Goal: Use online tool/utility: Utilize a website feature to perform a specific function

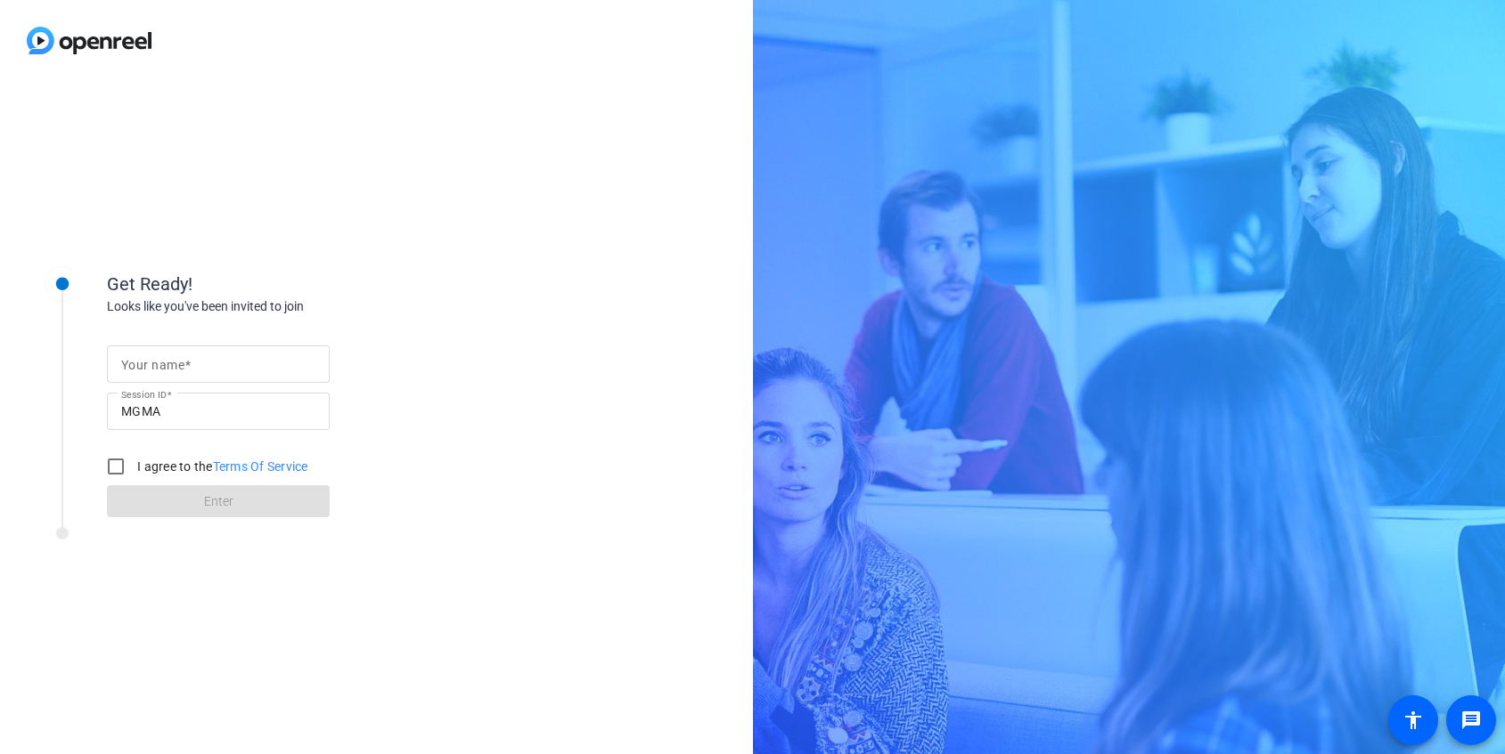
click at [242, 358] on input "Your name" at bounding box center [218, 364] width 194 height 21
type input "[PERSON_NAME]"
click at [115, 466] on input "I agree to the Terms Of Service" at bounding box center [116, 467] width 36 height 36
checkbox input "true"
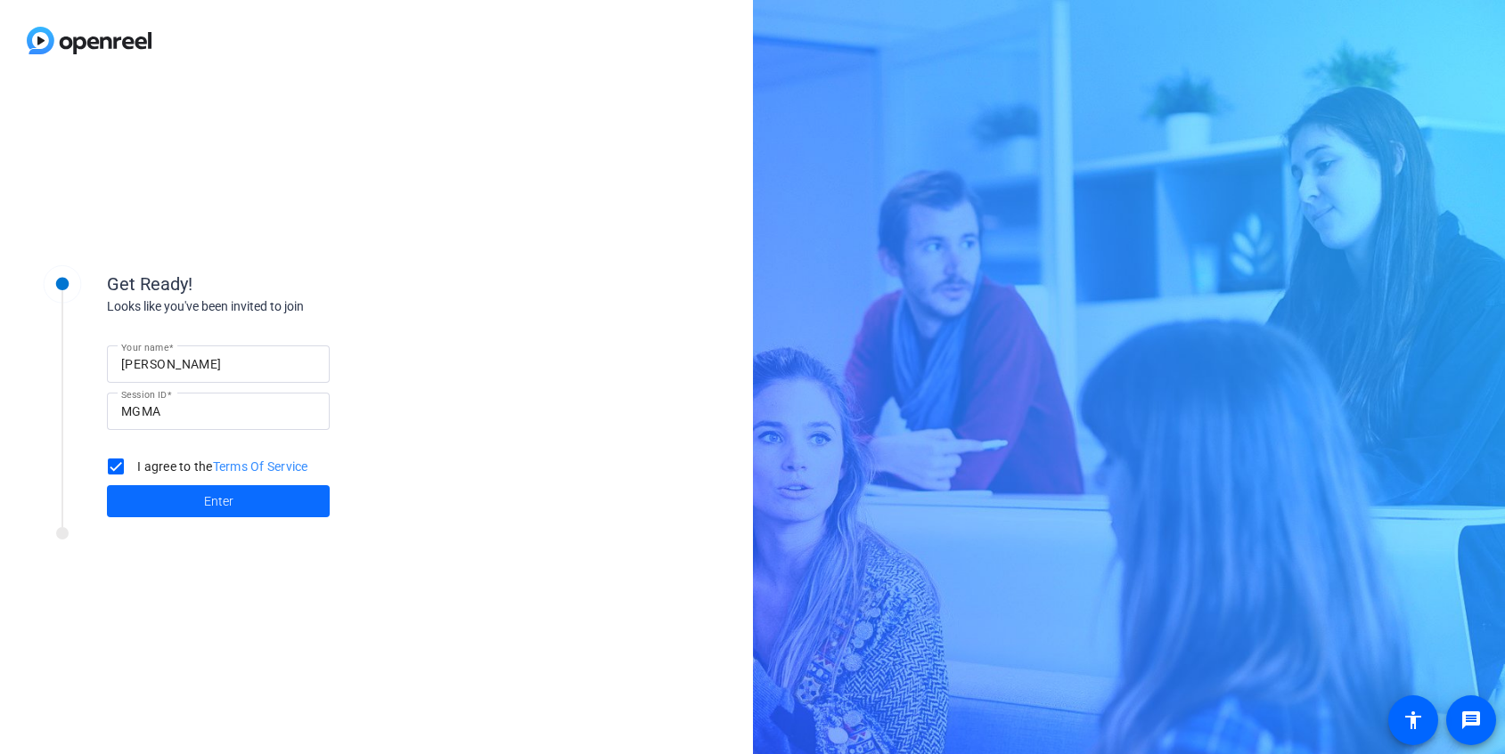
click at [216, 502] on span "Enter" at bounding box center [218, 502] width 29 height 19
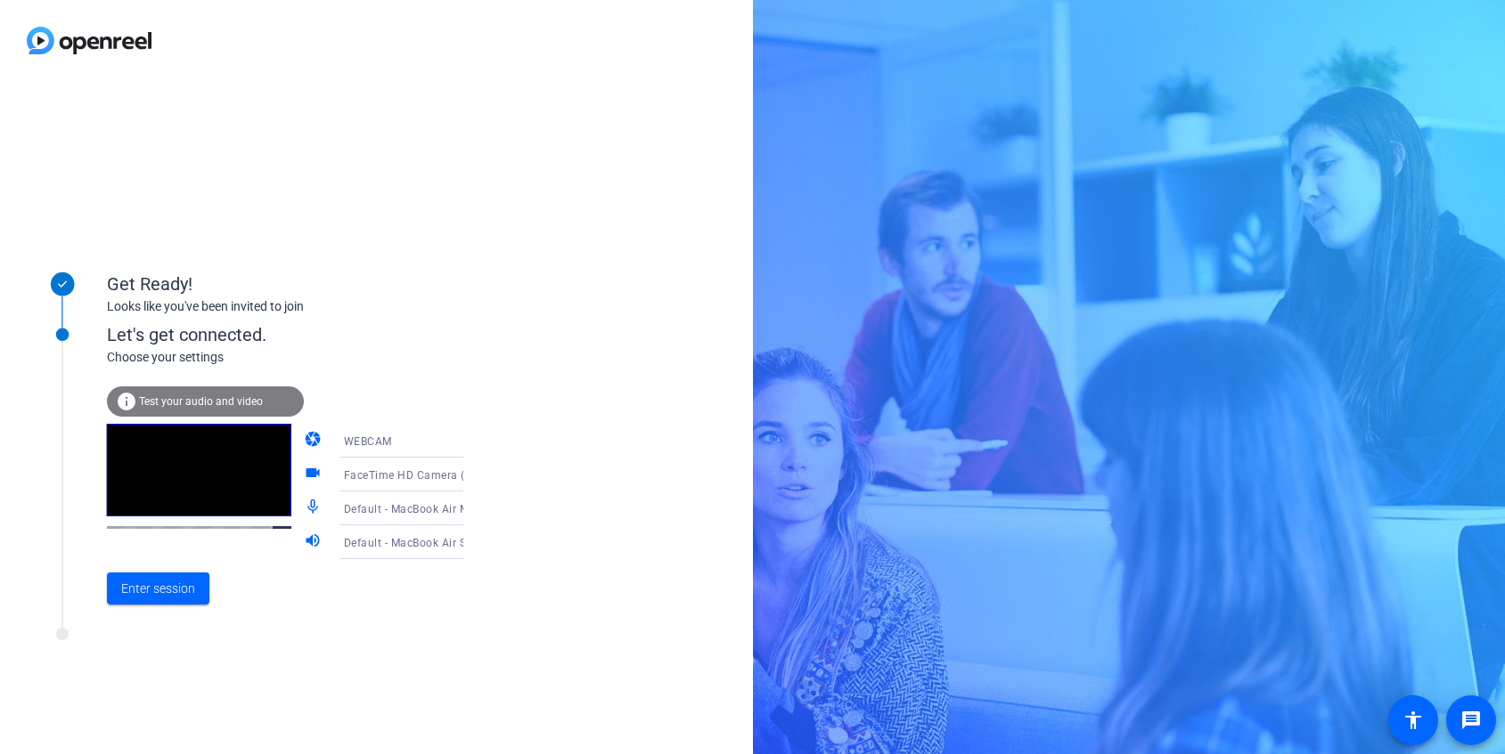
click at [470, 444] on icon at bounding box center [480, 440] width 21 height 21
click at [462, 389] on div at bounding box center [752, 377] width 1505 height 754
click at [470, 481] on icon at bounding box center [480, 474] width 21 height 21
click at [591, 318] on div at bounding box center [752, 377] width 1505 height 754
click at [470, 474] on icon at bounding box center [480, 474] width 21 height 21
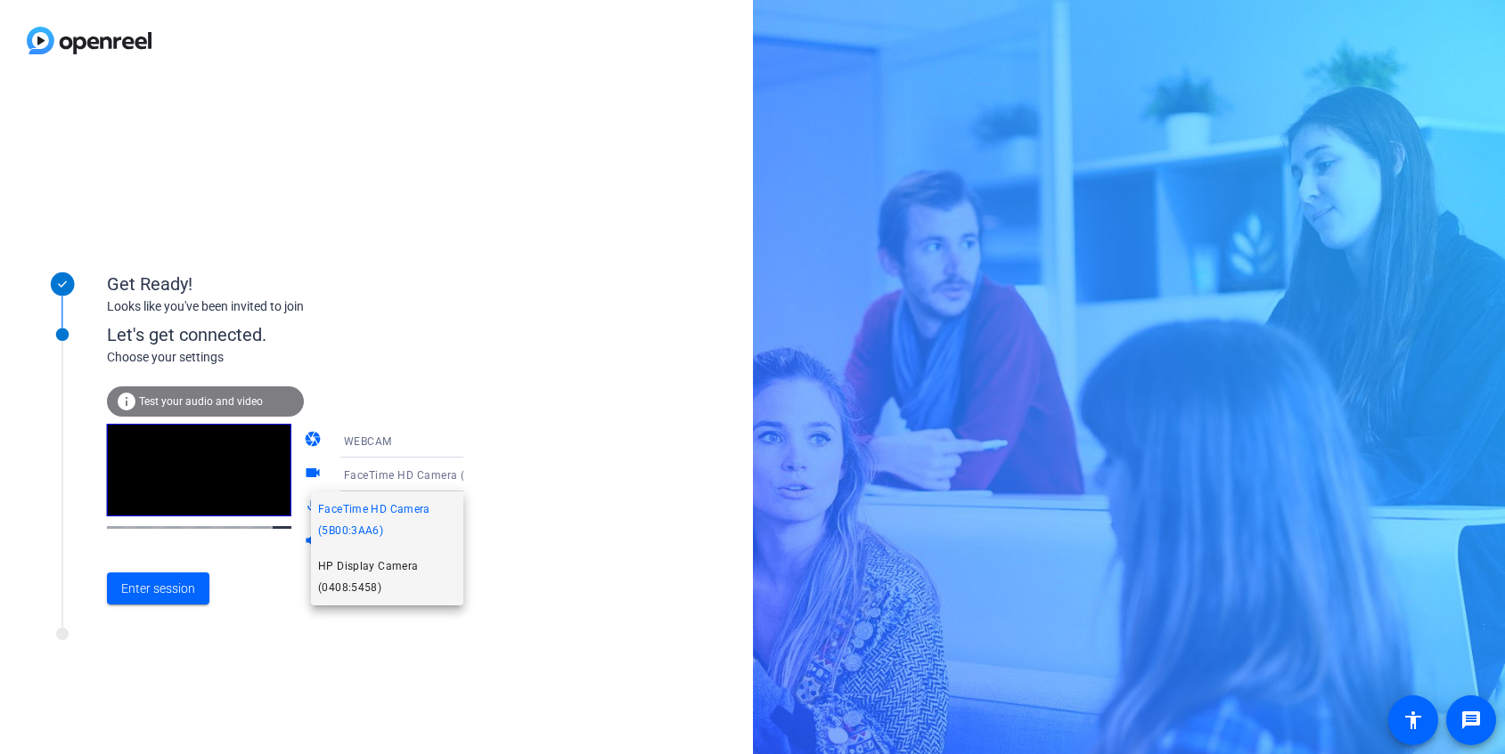
click at [363, 577] on span "HP Display Camera (0408:5458)" at bounding box center [387, 577] width 138 height 43
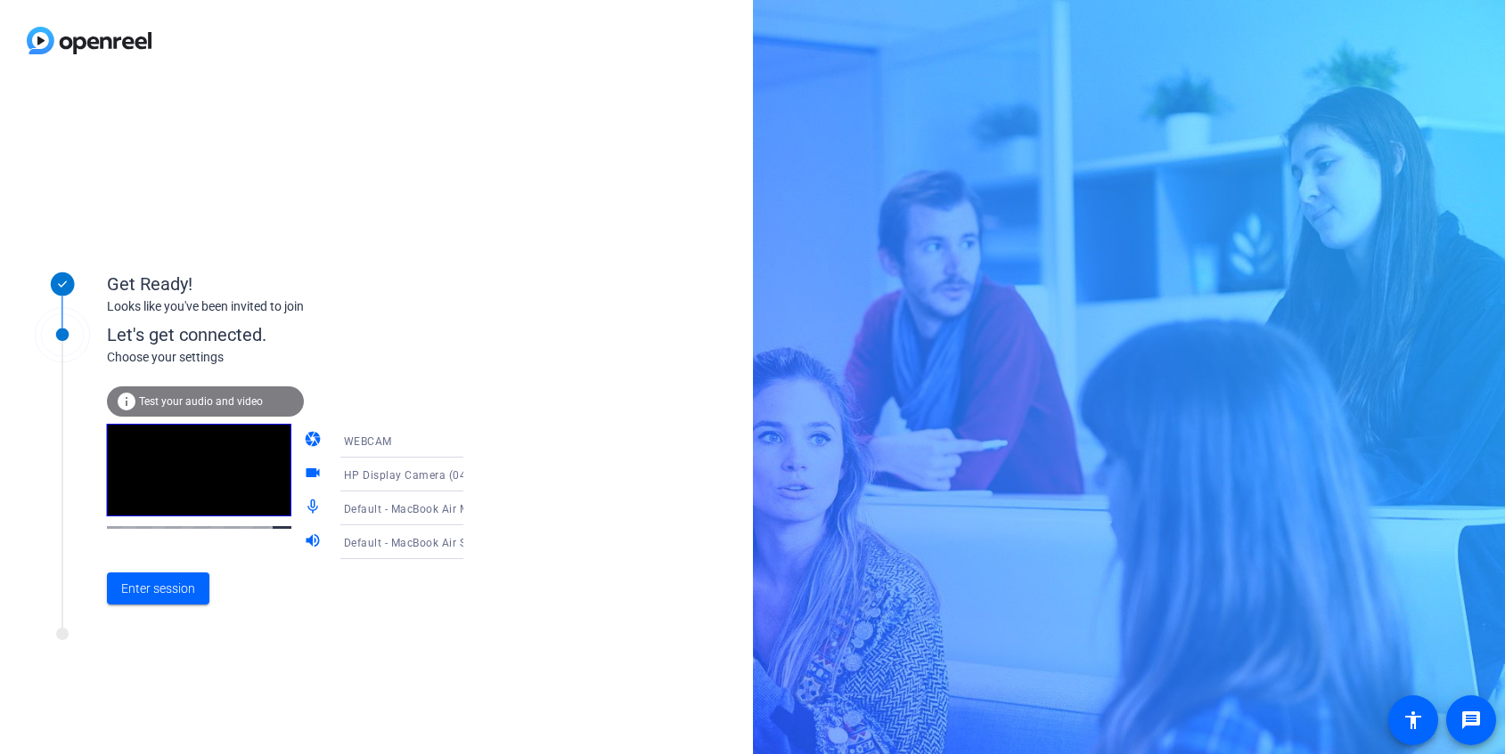
click at [477, 509] on icon at bounding box center [481, 509] width 9 height 4
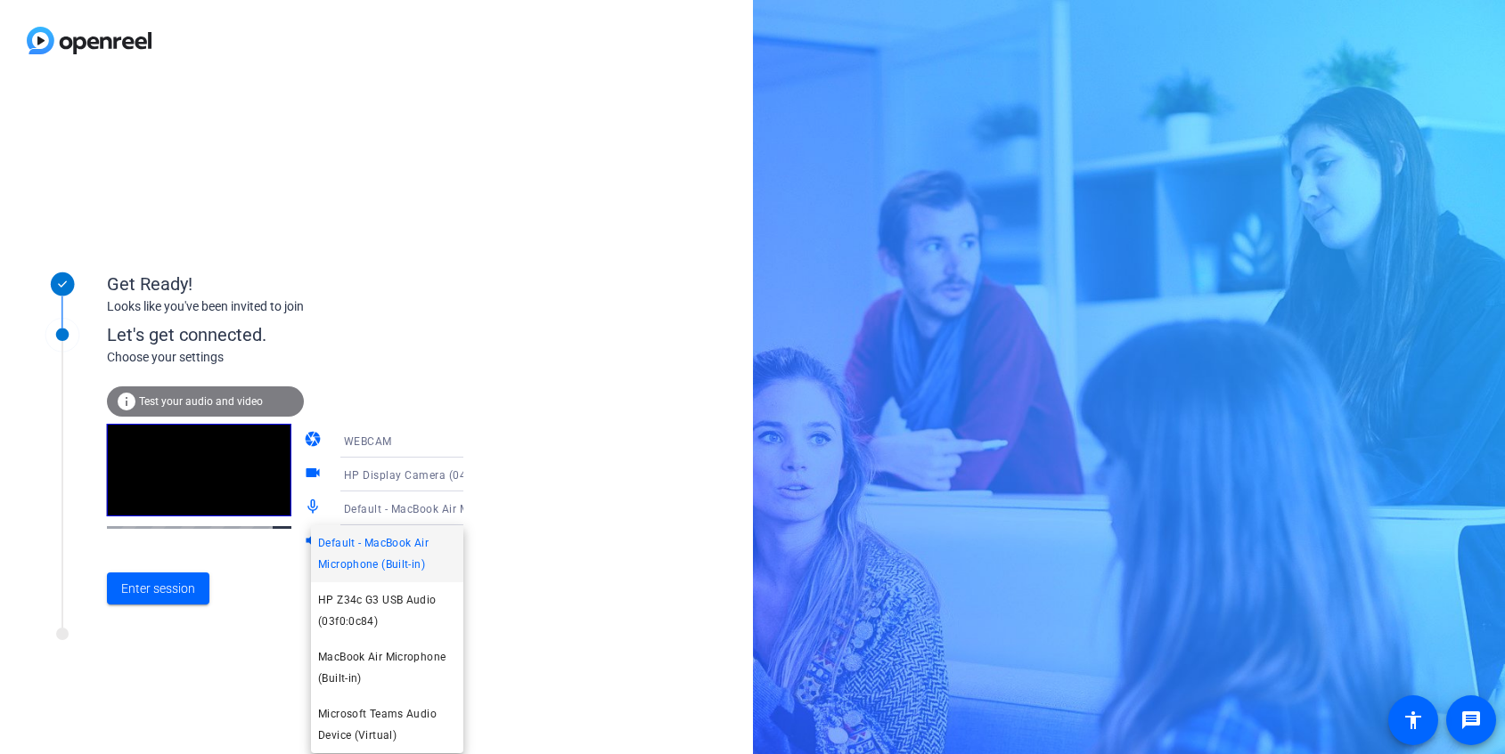
click at [608, 436] on div at bounding box center [752, 377] width 1505 height 754
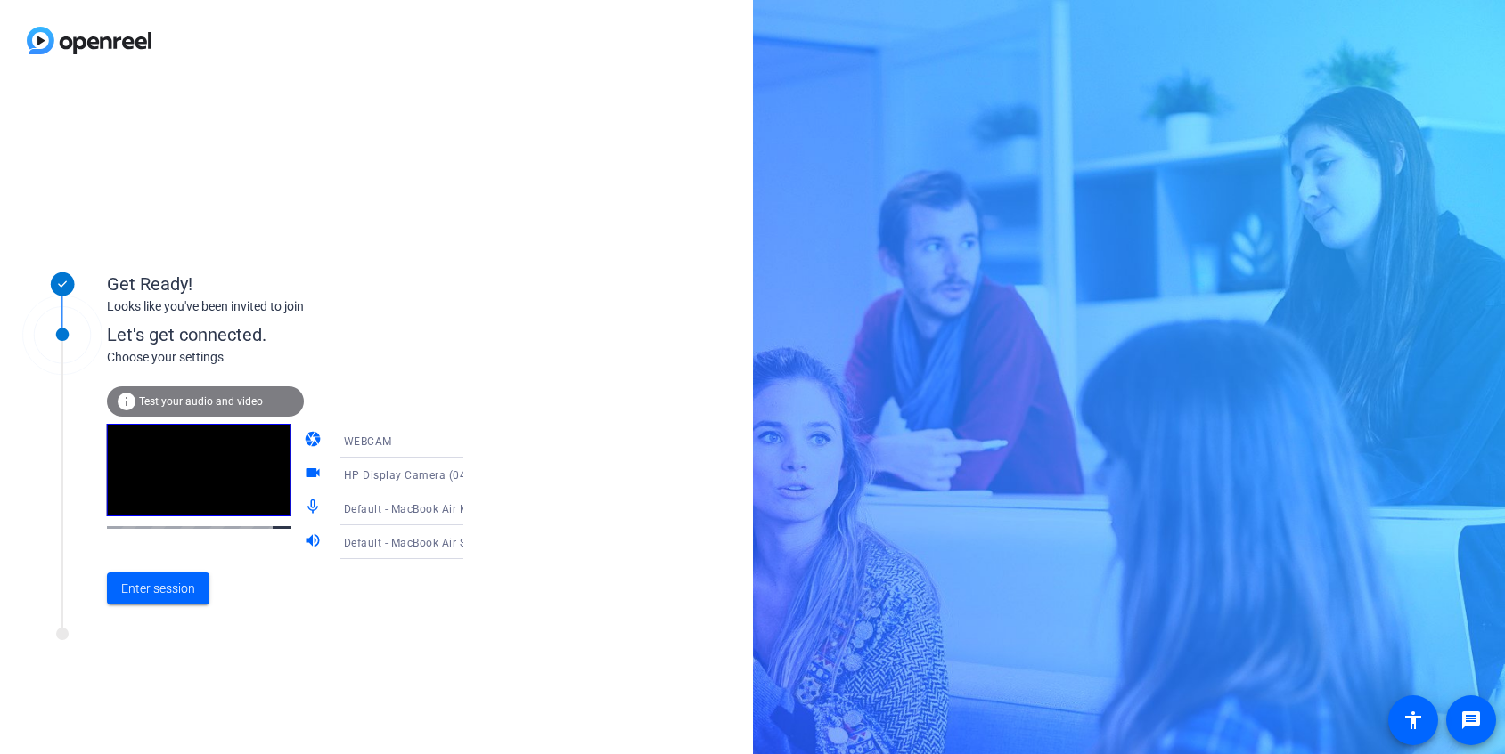
click at [148, 404] on span "Test your audio and video" at bounding box center [201, 402] width 124 height 12
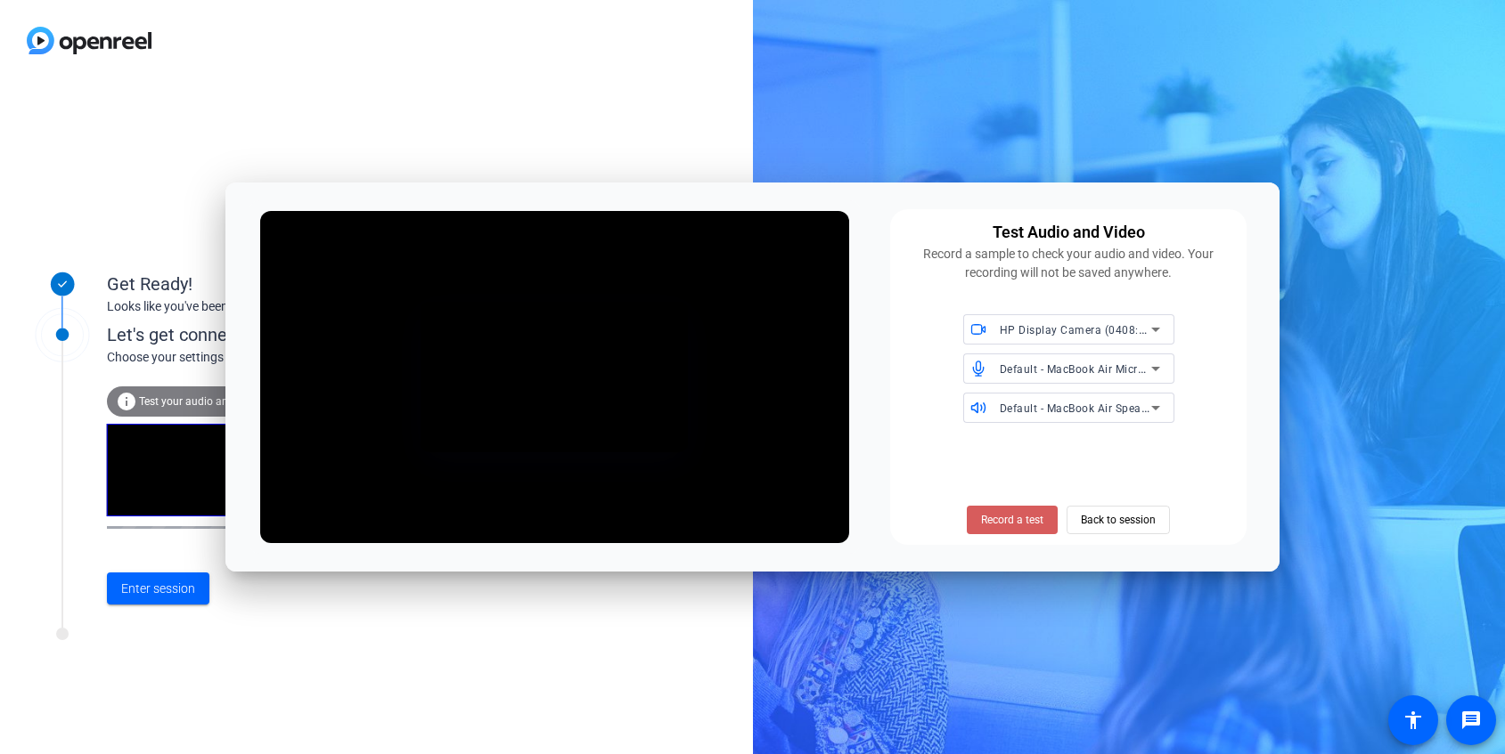
click at [1006, 527] on span at bounding box center [1011, 520] width 91 height 43
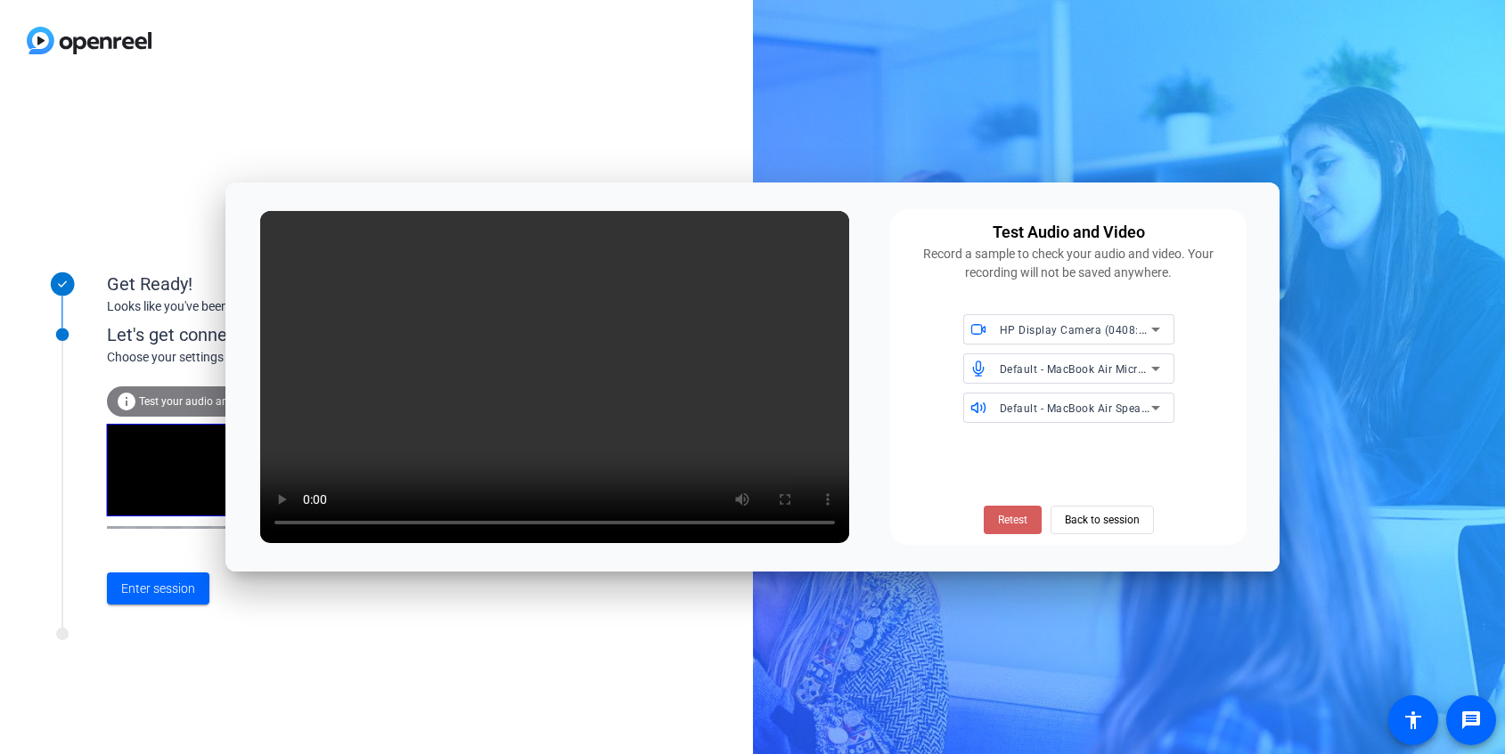
click at [1028, 522] on span at bounding box center [1012, 520] width 58 height 43
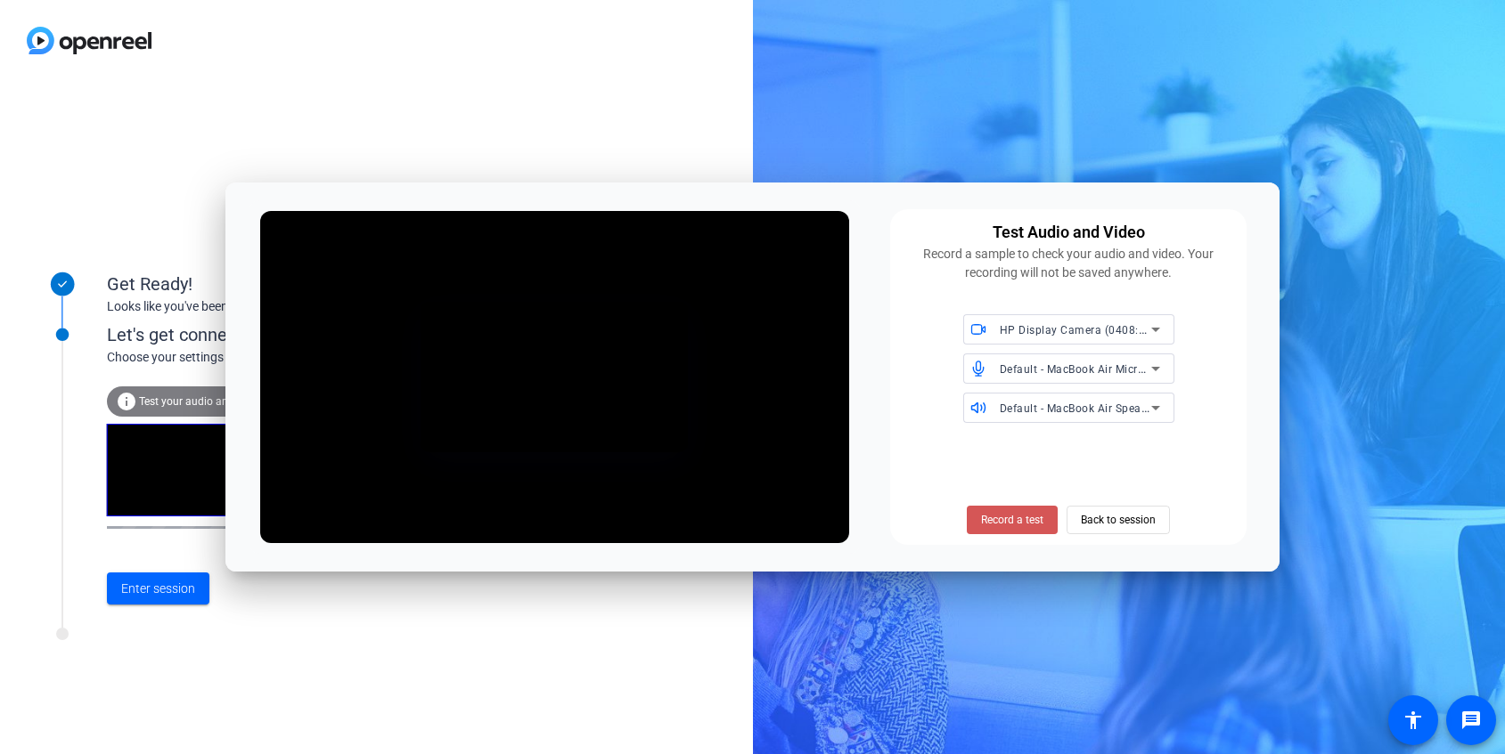
click at [1028, 522] on span "Record a test" at bounding box center [1012, 520] width 62 height 16
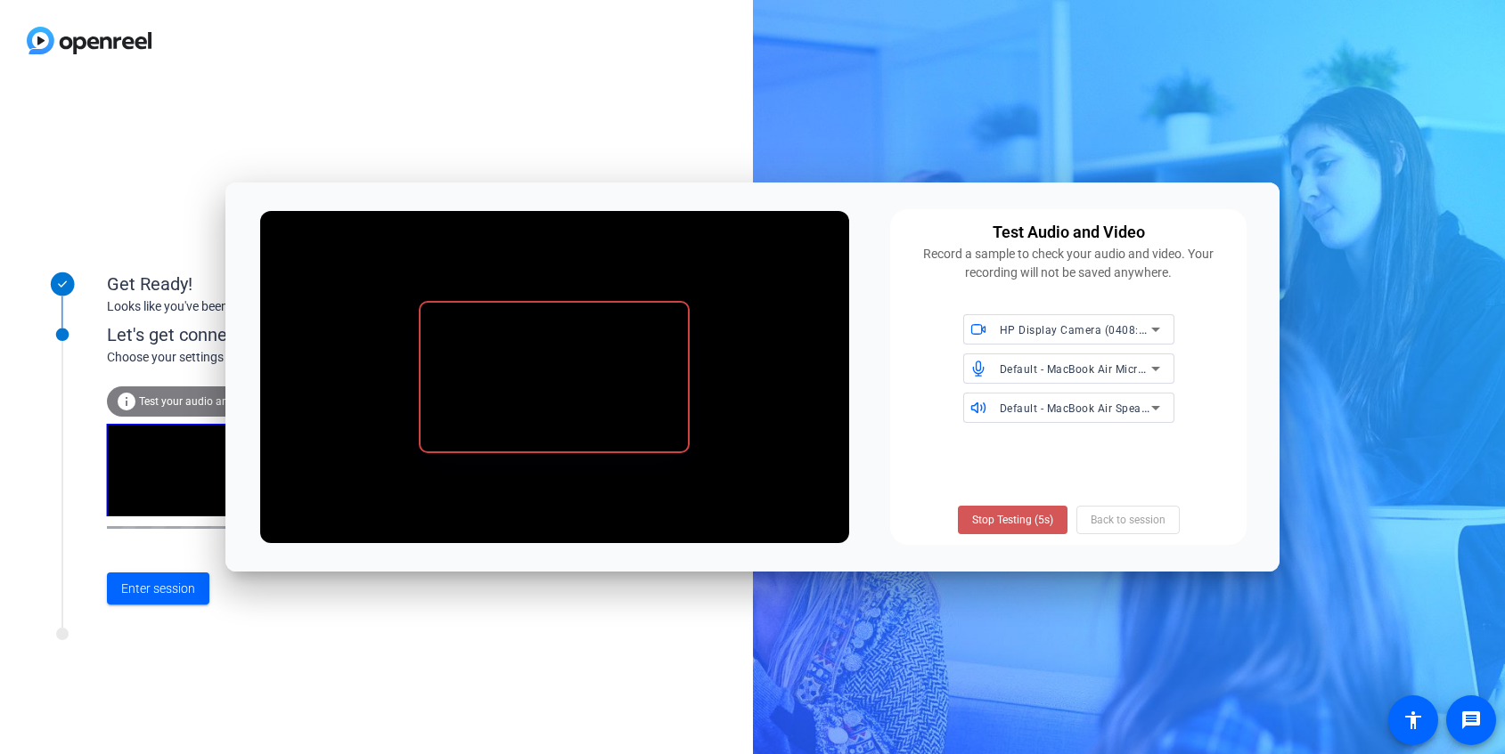
click at [1028, 522] on span "Stop Testing (5s)" at bounding box center [1012, 520] width 81 height 16
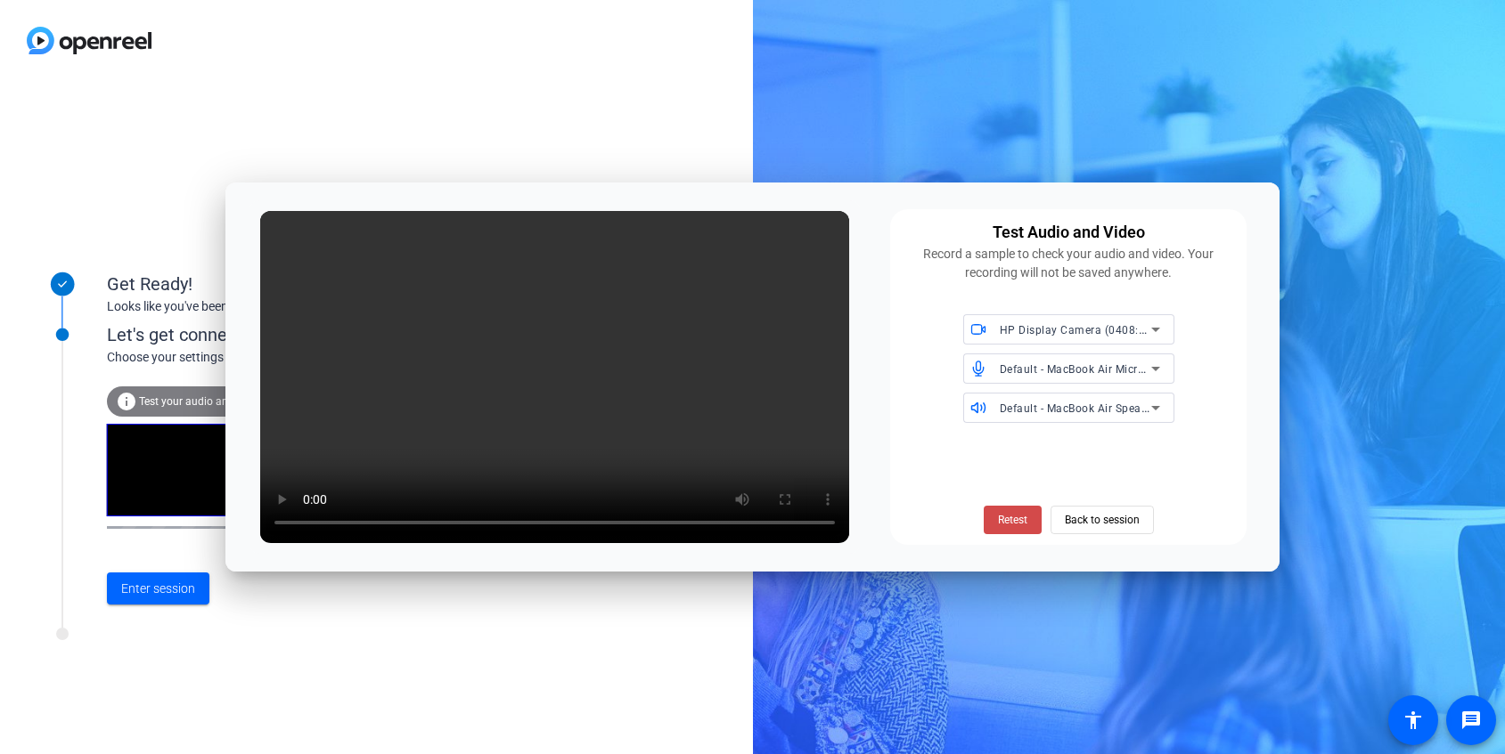
click at [999, 525] on span "Retest" at bounding box center [1012, 520] width 29 height 16
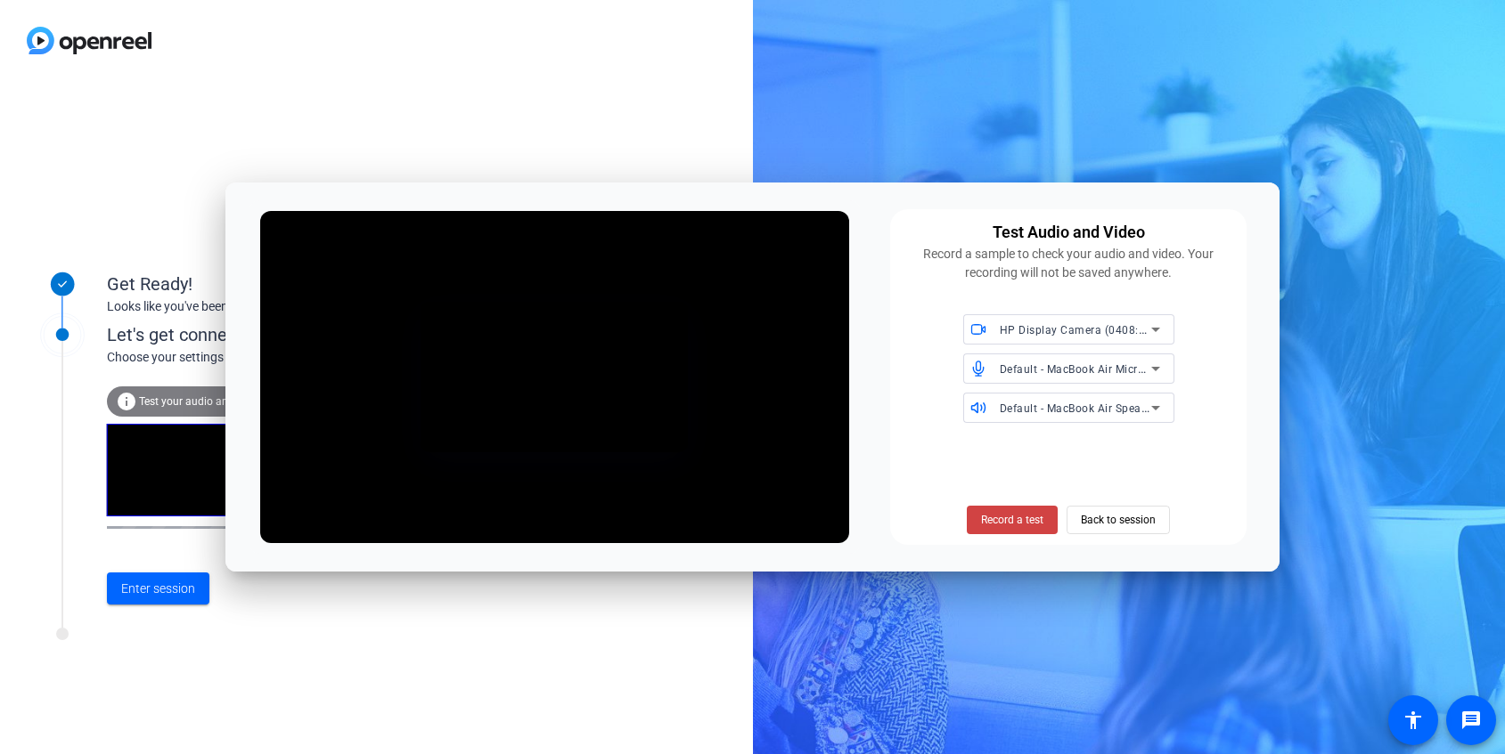
click at [999, 525] on span "Record a test" at bounding box center [1012, 520] width 62 height 16
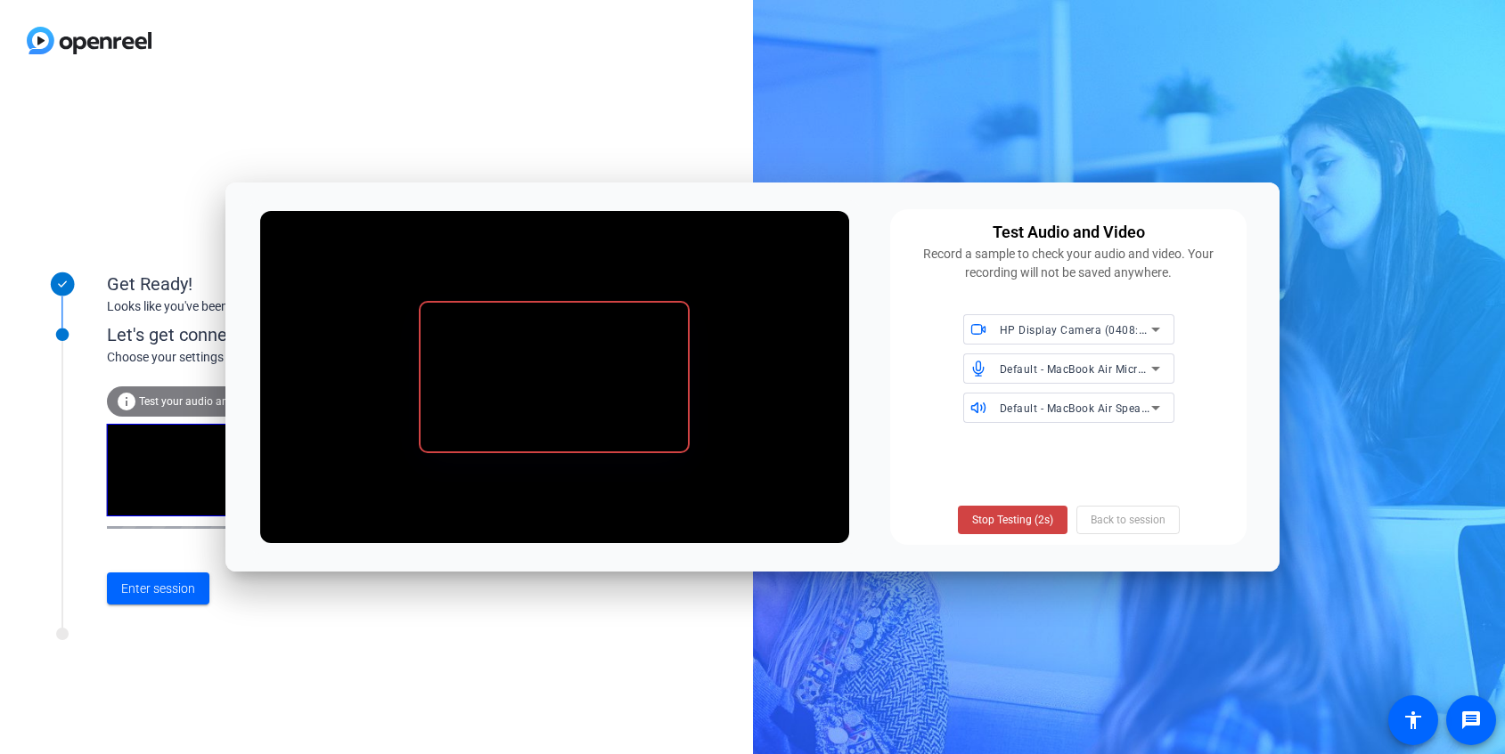
click at [999, 525] on span "Stop Testing (2s)" at bounding box center [1012, 520] width 81 height 16
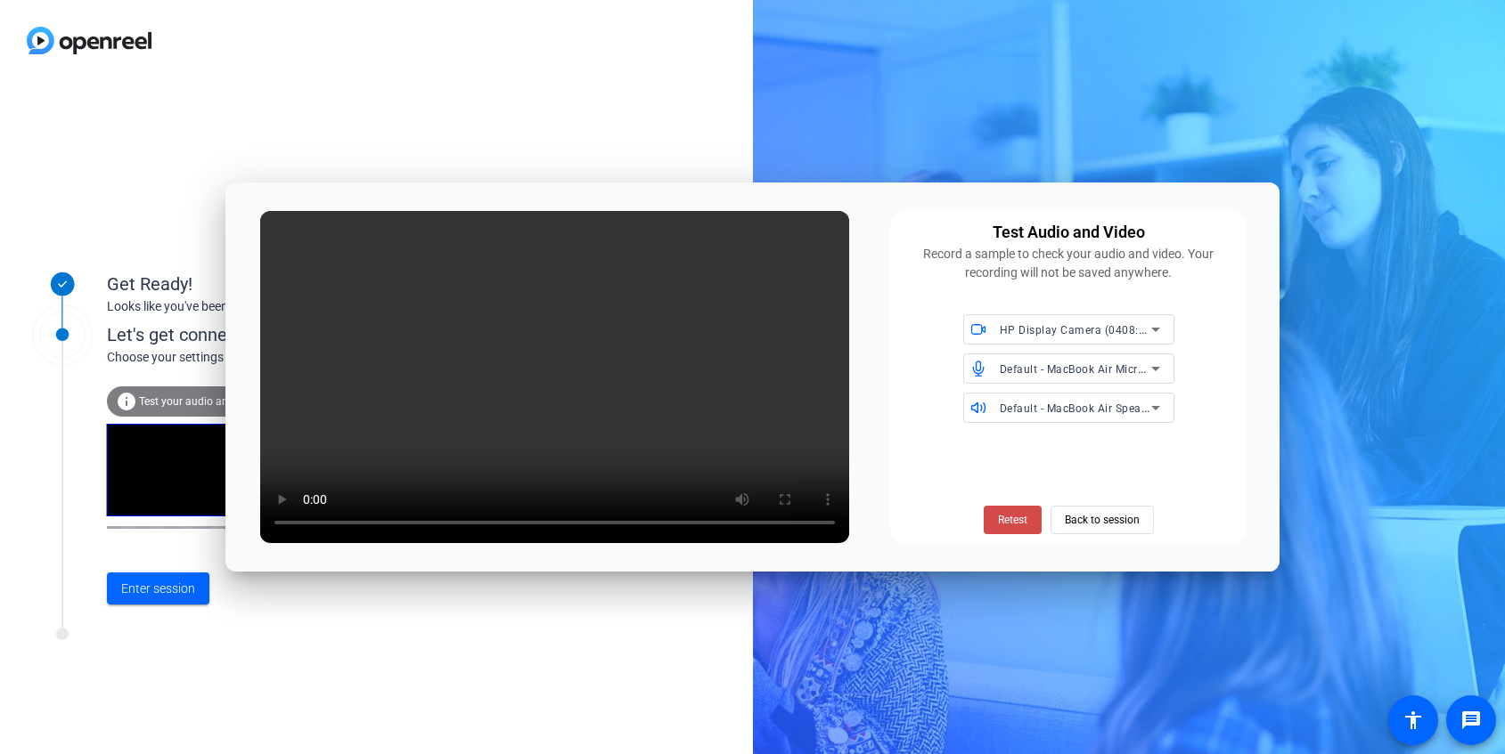
click at [999, 535] on span at bounding box center [1012, 520] width 58 height 43
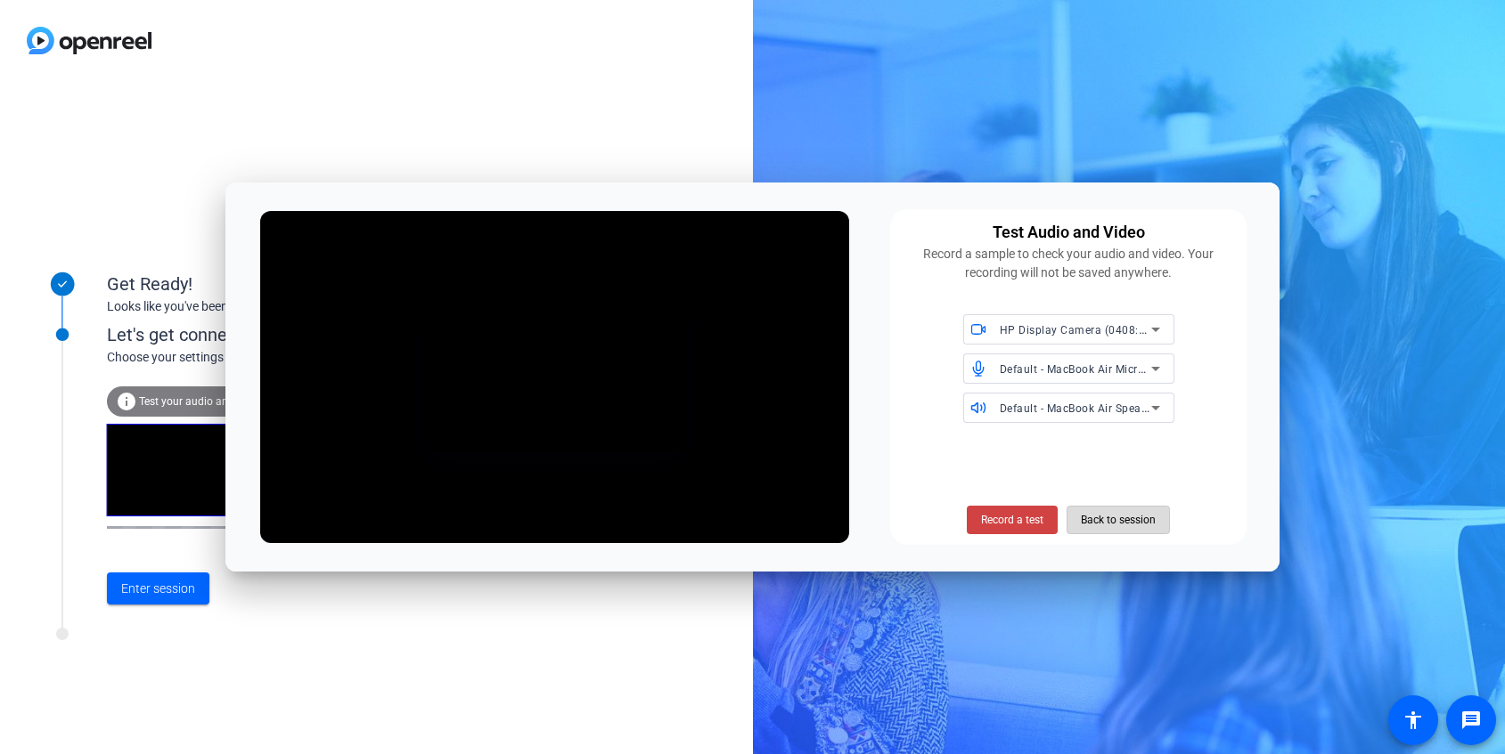
click at [1106, 521] on span "Back to session" at bounding box center [1118, 520] width 75 height 34
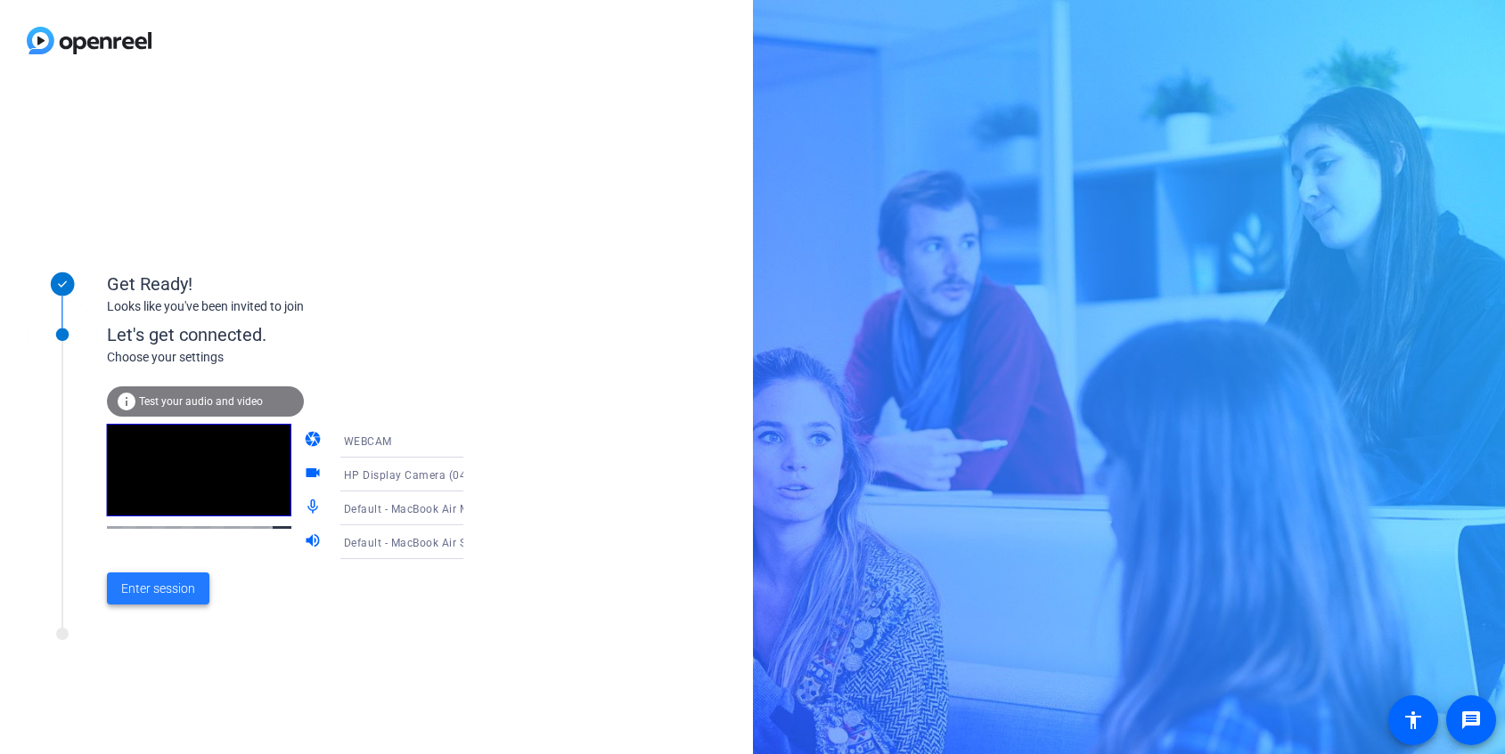
click at [144, 600] on span at bounding box center [158, 588] width 102 height 43
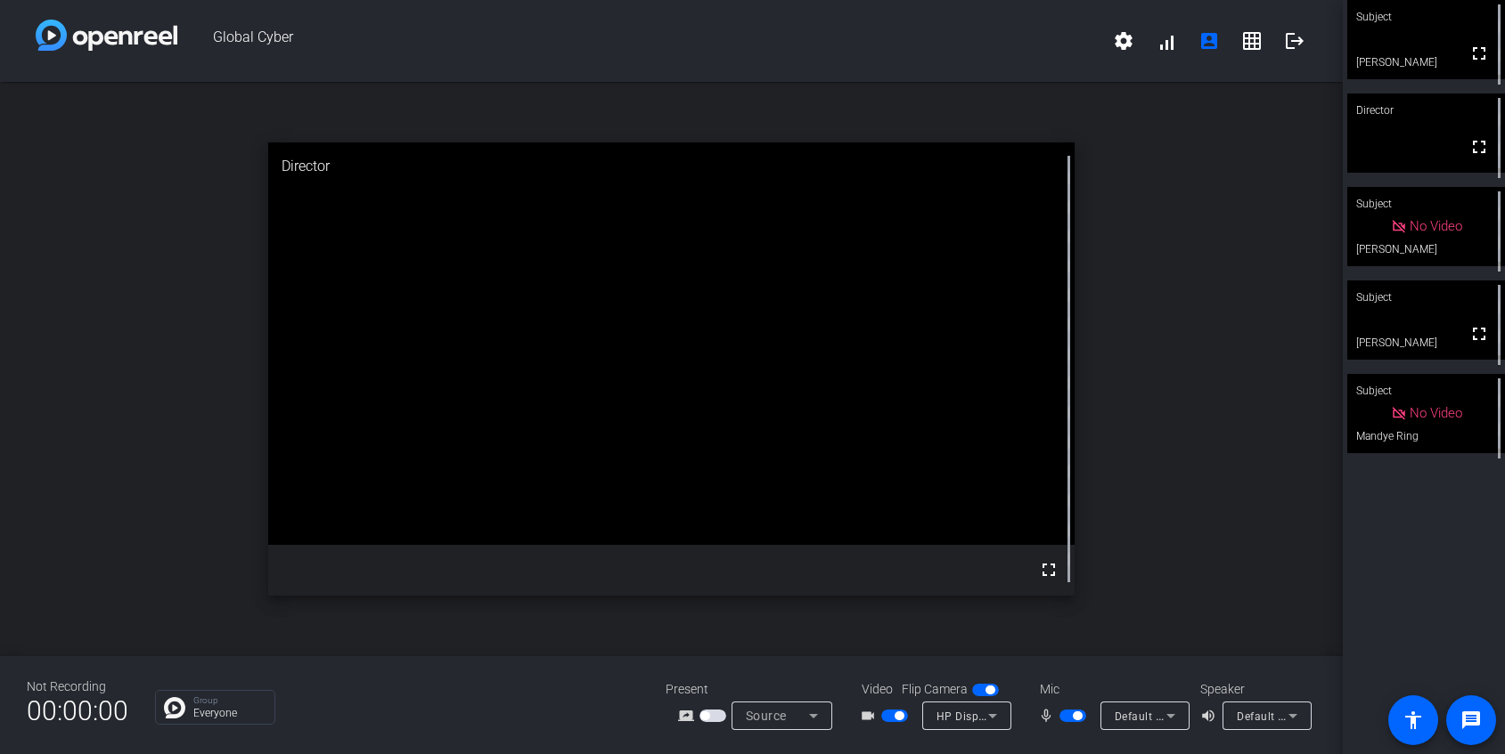
click at [998, 719] on icon at bounding box center [992, 715] width 21 height 21
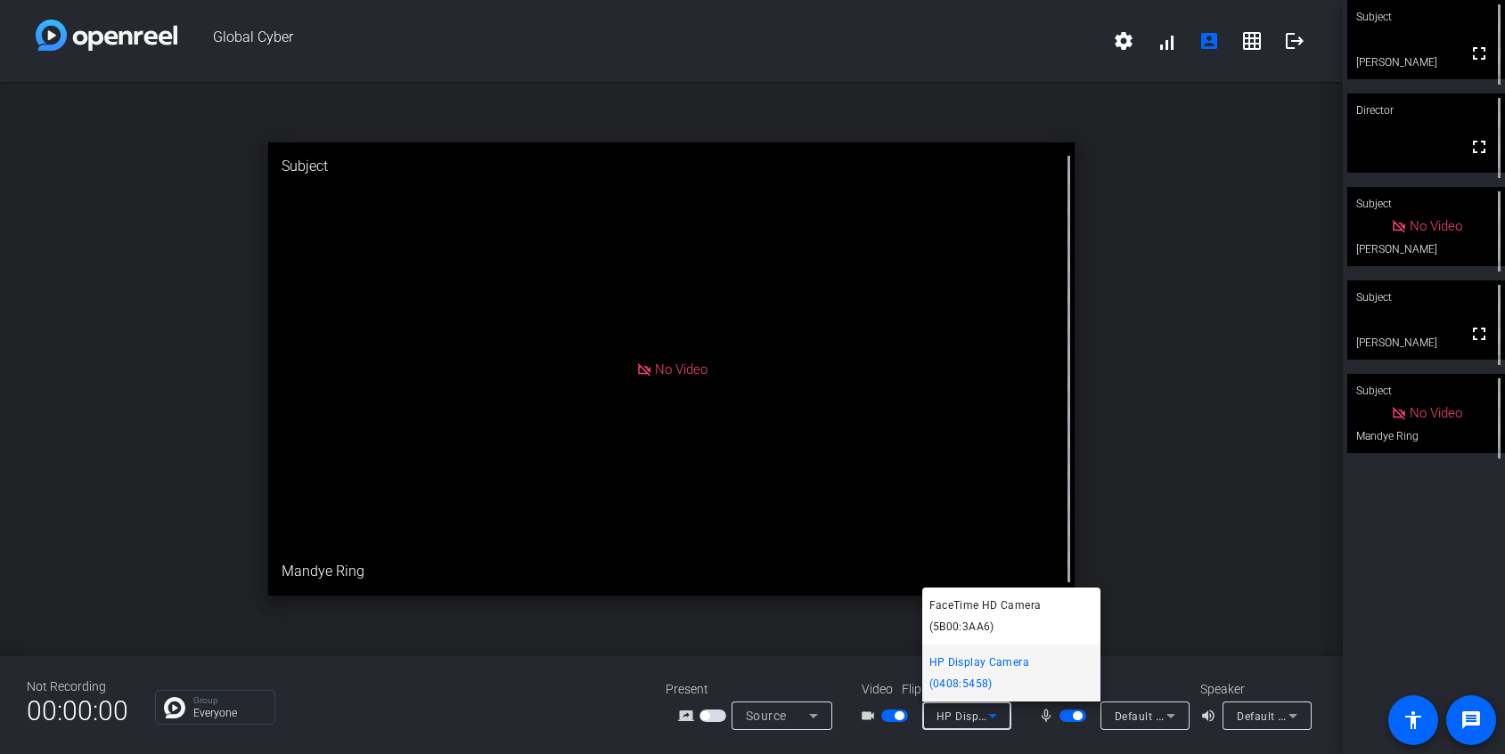
click at [1221, 416] on div at bounding box center [752, 377] width 1505 height 754
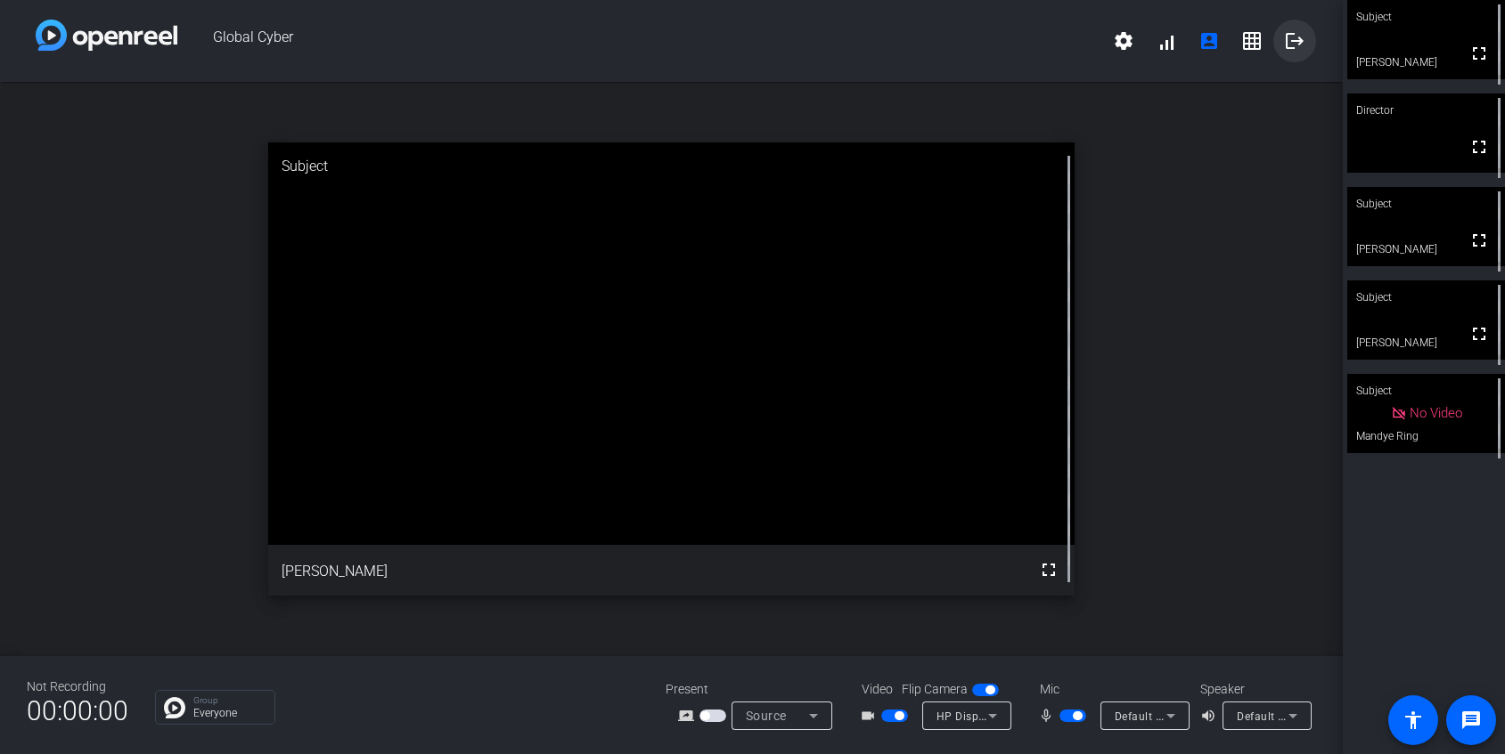
click at [1288, 47] on mat-icon "logout" at bounding box center [1294, 40] width 21 height 21
